Goal: Task Accomplishment & Management: Complete application form

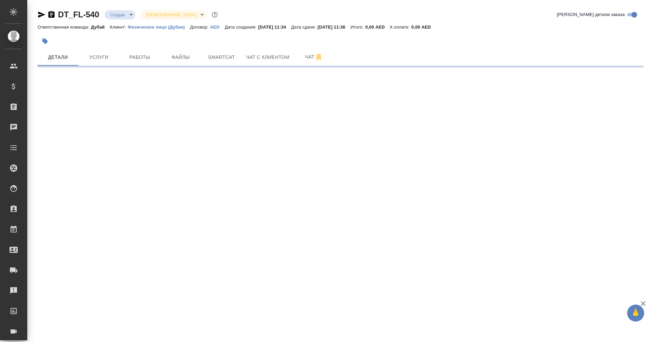
select select "RU"
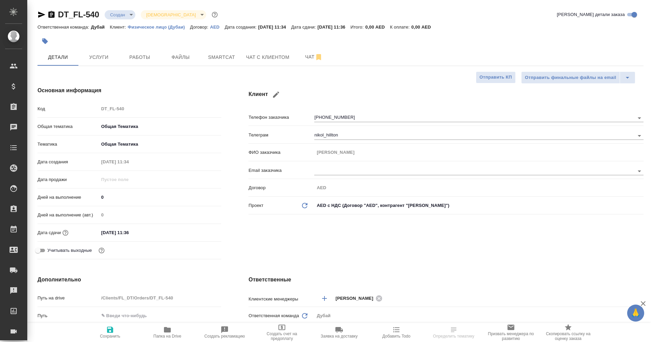
type textarea "x"
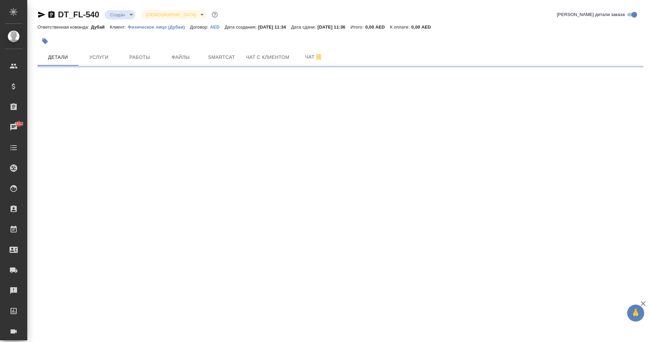
select select "RU"
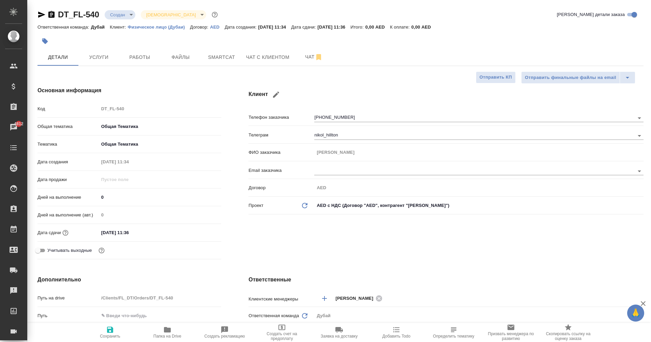
type textarea "x"
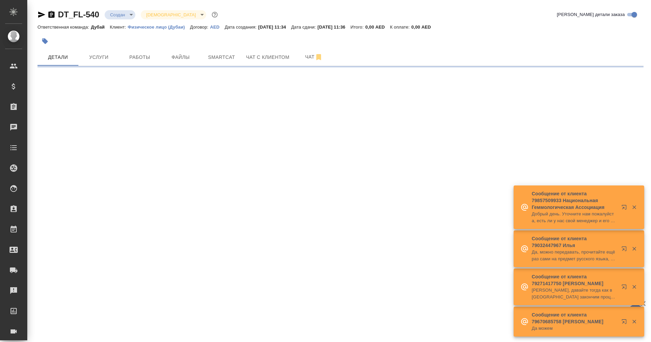
select select "RU"
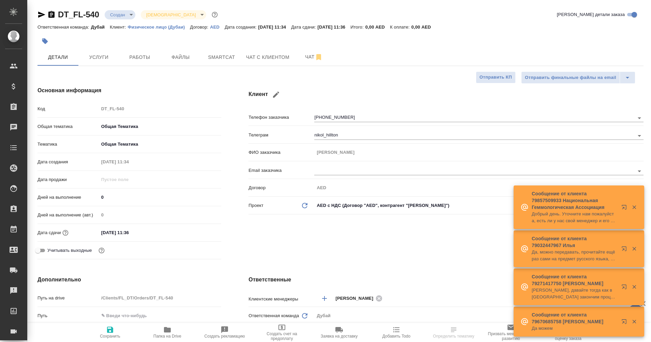
type input "[PERSON_NAME]"
type textarea "x"
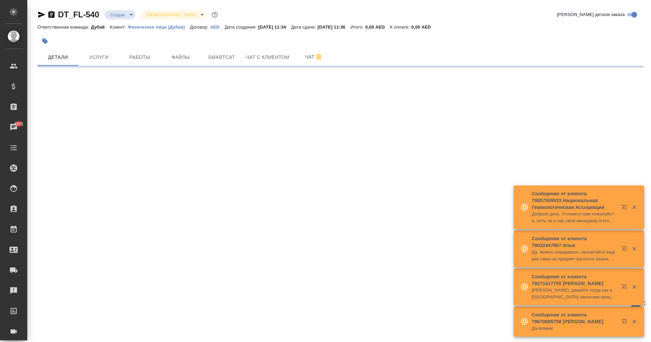
select select "RU"
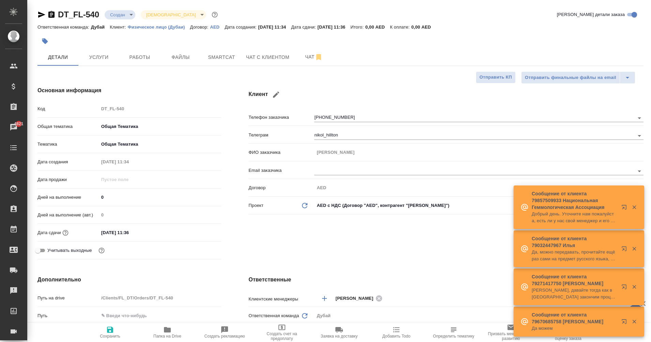
type textarea "x"
